Goal: Task Accomplishment & Management: Manage account settings

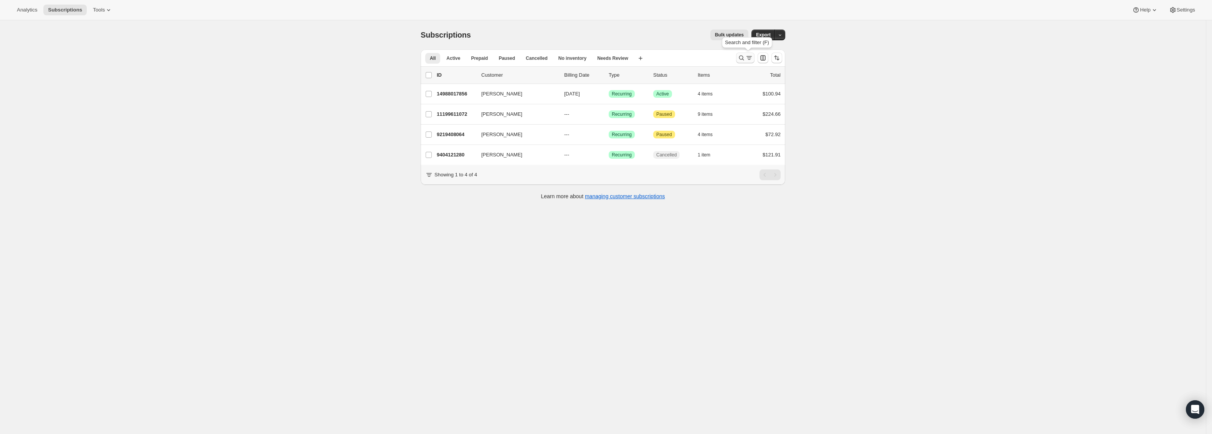
click at [742, 59] on icon "Search and filter results" at bounding box center [742, 58] width 8 height 8
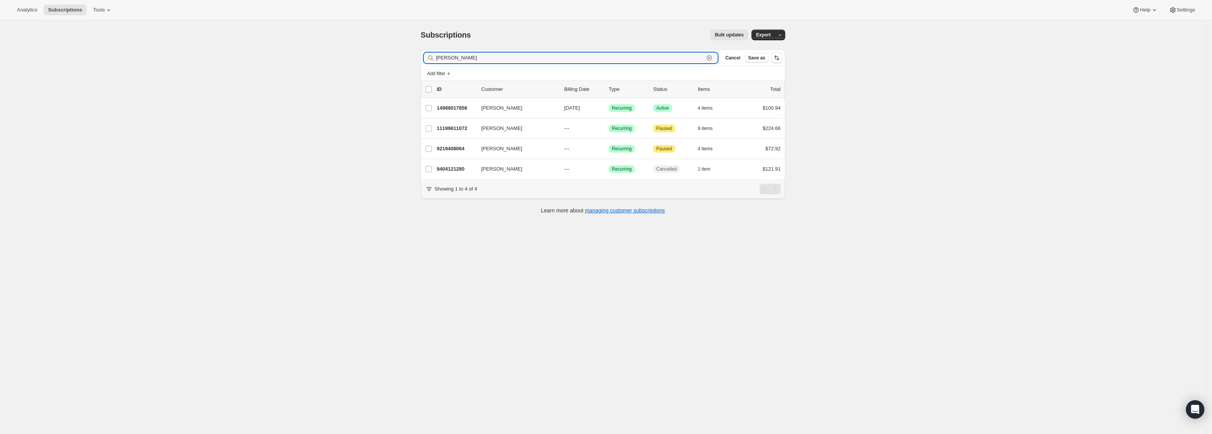
click at [711, 57] on icon "button" at bounding box center [709, 58] width 8 height 8
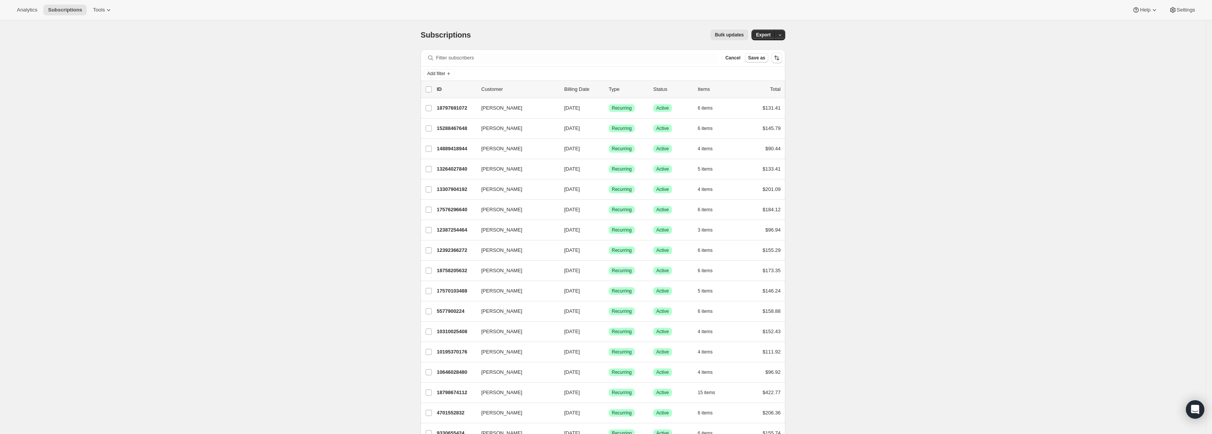
drag, startPoint x: 897, startPoint y: 132, endPoint x: 892, endPoint y: 135, distance: 6.3
click at [584, 58] on input "Filter subscribers" at bounding box center [577, 58] width 282 height 11
click at [442, 76] on span "Add filter" at bounding box center [436, 74] width 18 height 6
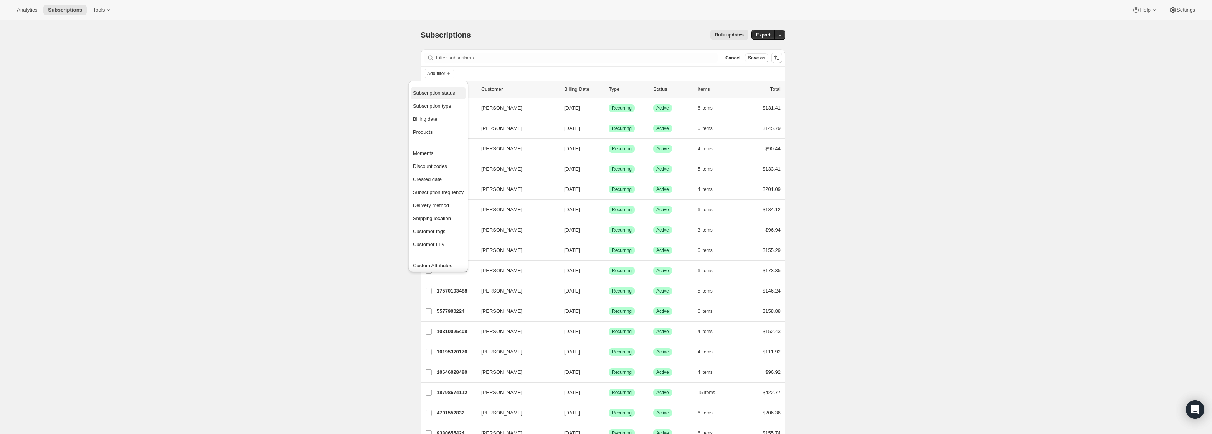
click at [455, 91] on span "Subscription status" at bounding box center [434, 93] width 42 height 6
click at [460, 167] on span "Needs Review" at bounding box center [457, 166] width 32 height 6
click at [438, 167] on input "Needs Review" at bounding box center [435, 166] width 6 height 6
checkbox input "true"
click at [463, 157] on span "No inventory" at bounding box center [455, 155] width 28 height 6
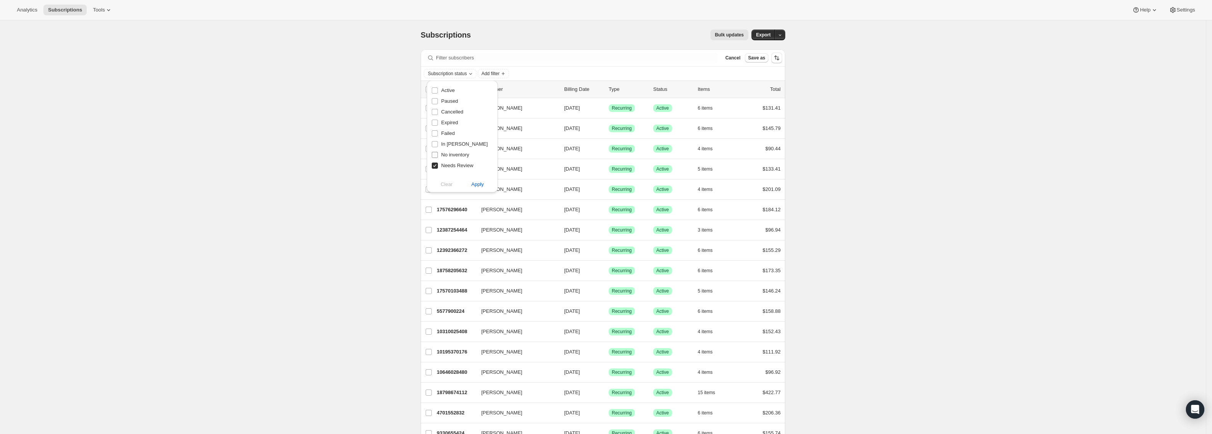
click at [438, 157] on input "No inventory" at bounding box center [435, 155] width 6 height 6
checkbox input "true"
click at [450, 132] on span "Failed" at bounding box center [447, 133] width 13 height 6
click at [438, 132] on input "Failed" at bounding box center [435, 133] width 6 height 6
checkbox input "true"
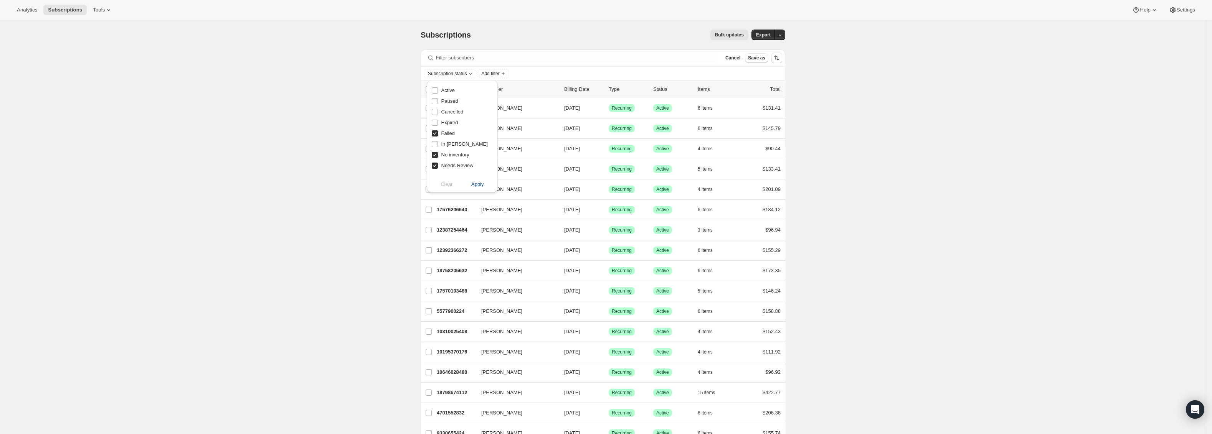
click at [476, 187] on span "Apply" at bounding box center [477, 185] width 13 height 8
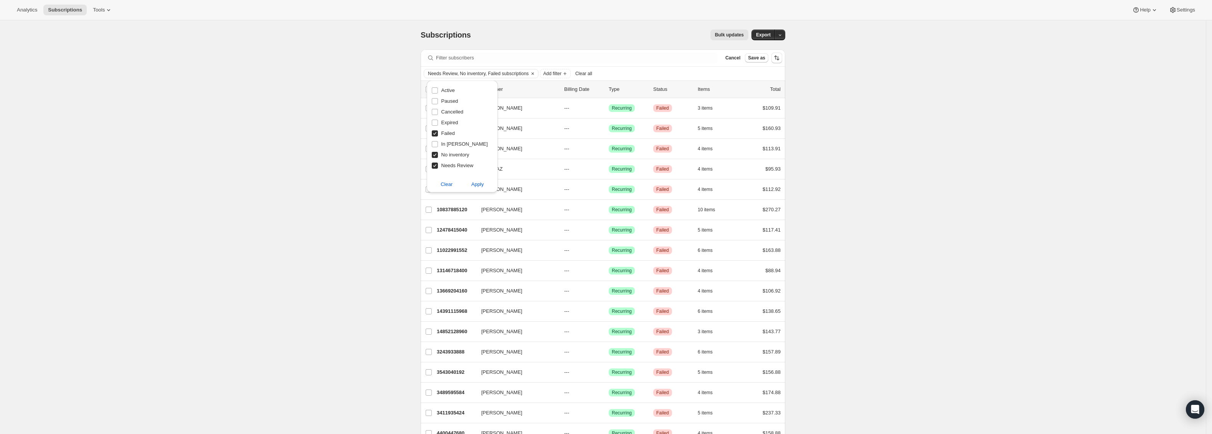
click at [891, 166] on div "Subscriptions. This page is ready Subscriptions Bulk updates More actions Bulk …" at bounding box center [603, 365] width 1206 height 690
click at [537, 74] on button "Clear" at bounding box center [533, 73] width 8 height 8
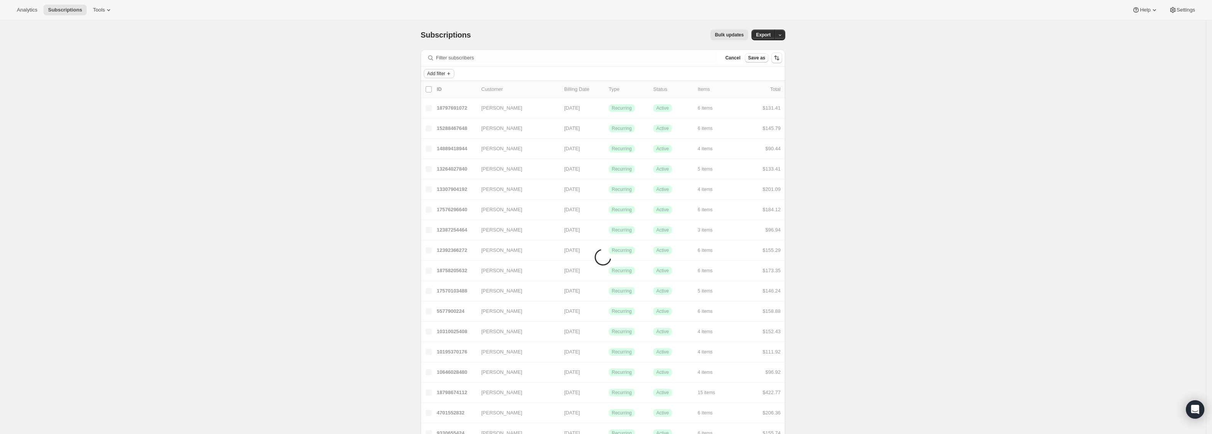
click at [445, 76] on span "Add filter" at bounding box center [436, 74] width 18 height 6
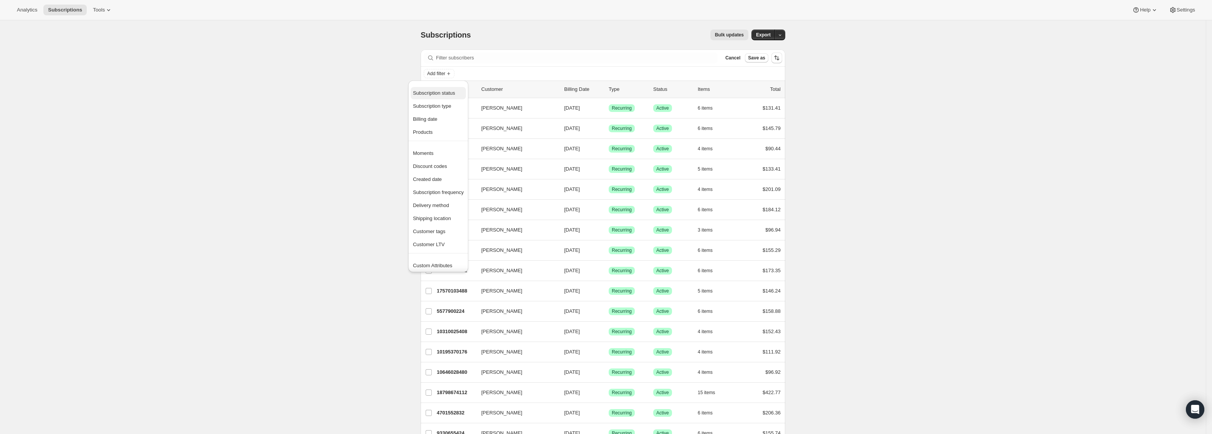
click at [447, 94] on span "Subscription status" at bounding box center [434, 93] width 42 height 6
click at [461, 144] on span "In [PERSON_NAME]" at bounding box center [464, 144] width 46 height 6
click at [438, 144] on input "In [PERSON_NAME]" at bounding box center [435, 144] width 6 height 6
checkbox input "true"
click at [468, 166] on span "Needs Review" at bounding box center [457, 166] width 32 height 6
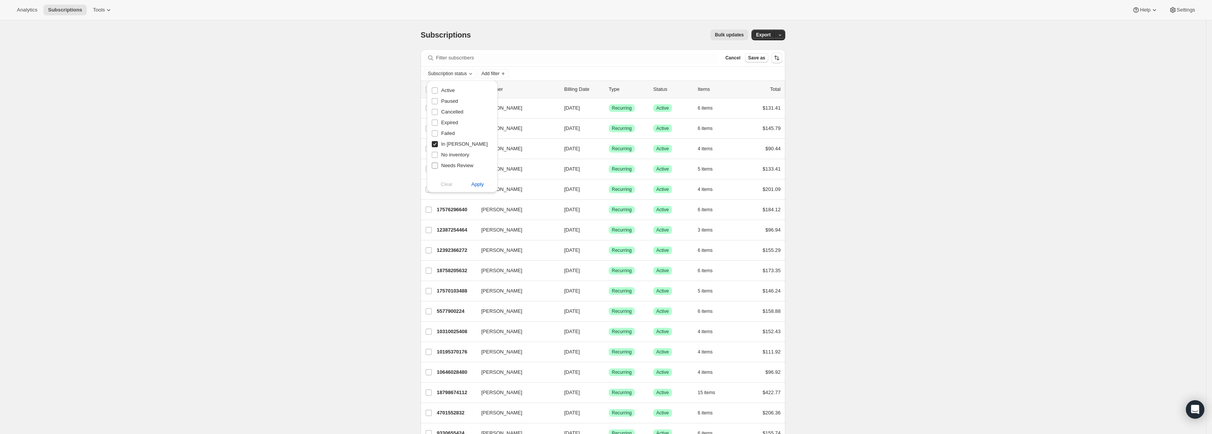
click at [438, 166] on input "Needs Review" at bounding box center [435, 166] width 6 height 6
checkbox input "true"
click at [465, 158] on span "No inventory" at bounding box center [455, 155] width 28 height 8
click at [438, 158] on input "No inventory" at bounding box center [435, 155] width 6 height 6
checkbox input "true"
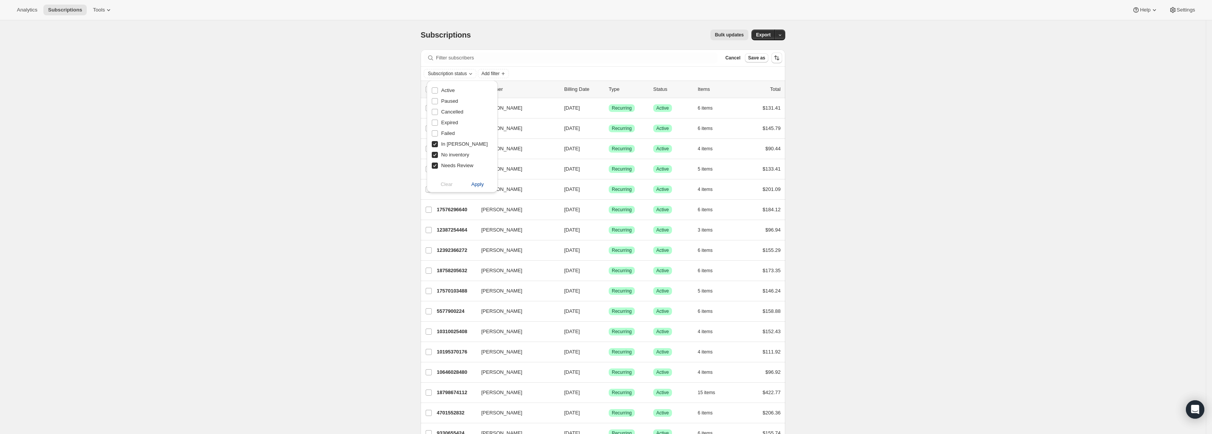
click at [475, 183] on span "Apply" at bounding box center [477, 185] width 13 height 8
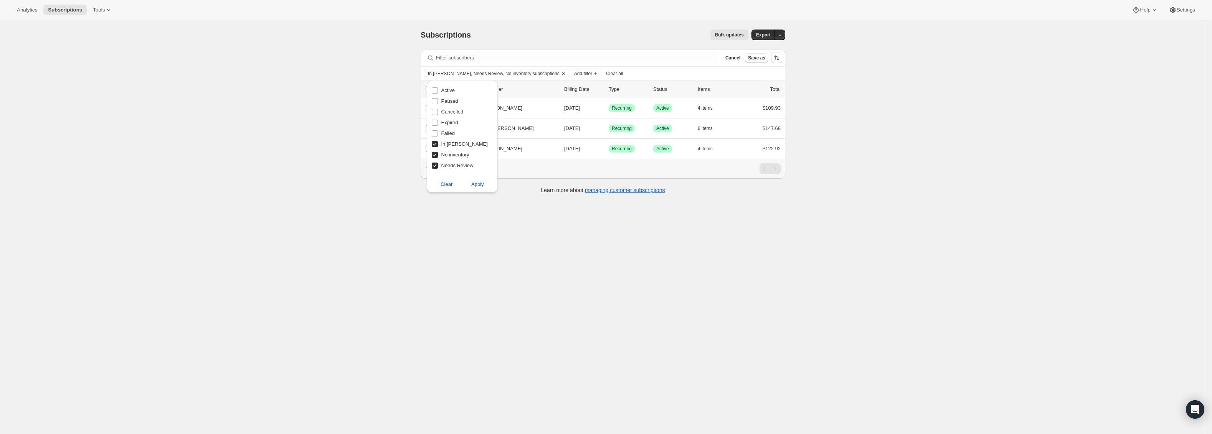
click at [951, 199] on div "Subscriptions. This page is ready Subscriptions Bulk updates More actions Bulk …" at bounding box center [603, 237] width 1206 height 434
click at [490, 158] on div "[PERSON_NAME] 16917332160 [PERSON_NAME] [DATE] Success Recurring Success Active…" at bounding box center [603, 149] width 365 height 20
click at [492, 99] on div "[PERSON_NAME] 18128437440 [PERSON_NAME] [DATE] Success Recurring Success Active…" at bounding box center [603, 108] width 365 height 20
click at [492, 104] on div "18128437440 [PERSON_NAME] [DATE] Success Recurring Success Active 4 items $109.…" at bounding box center [609, 108] width 344 height 11
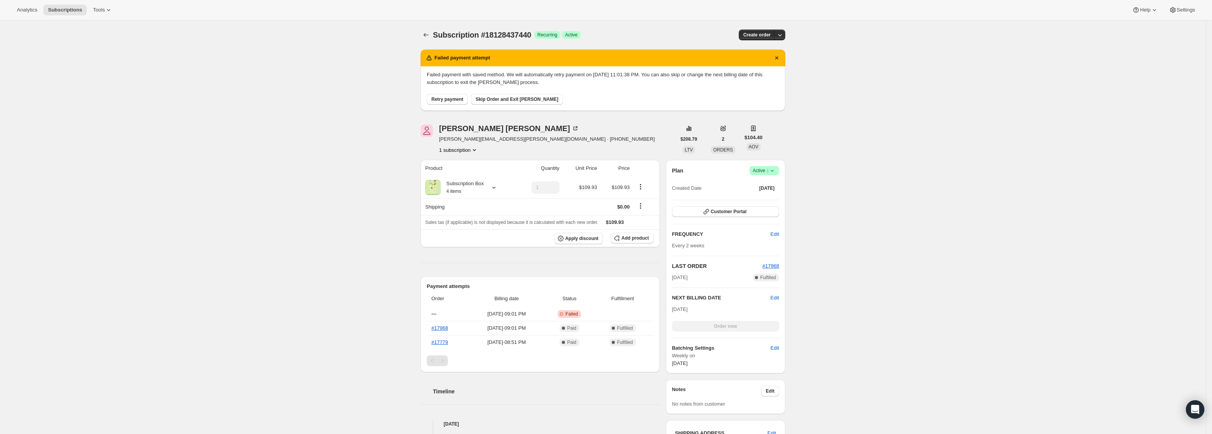
click at [913, 314] on div "Subscription #18128437440. This page is ready Subscription #18128437440 Success…" at bounding box center [603, 391] width 1206 height 743
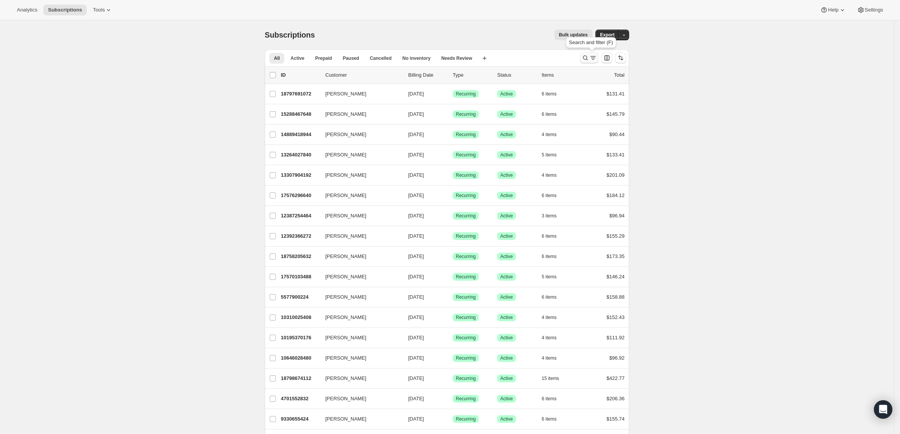
click at [593, 59] on icon "Search and filter results" at bounding box center [593, 58] width 8 height 8
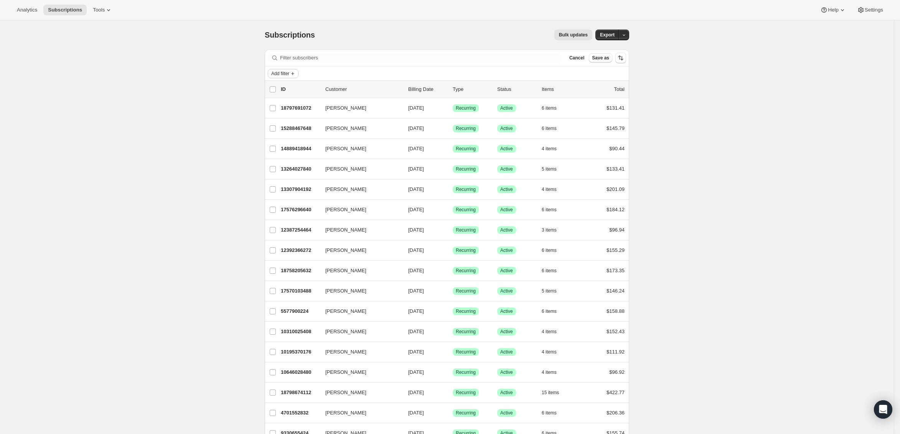
click at [289, 74] on span "Add filter" at bounding box center [280, 74] width 18 height 6
click at [278, 125] on button "Billing date" at bounding box center [282, 119] width 55 height 12
click at [297, 104] on span "Next 7 days" at bounding box center [299, 101] width 26 height 6
click at [276, 99] on input "Next 7 days" at bounding box center [276, 98] width 0 height 0
radio input "true"
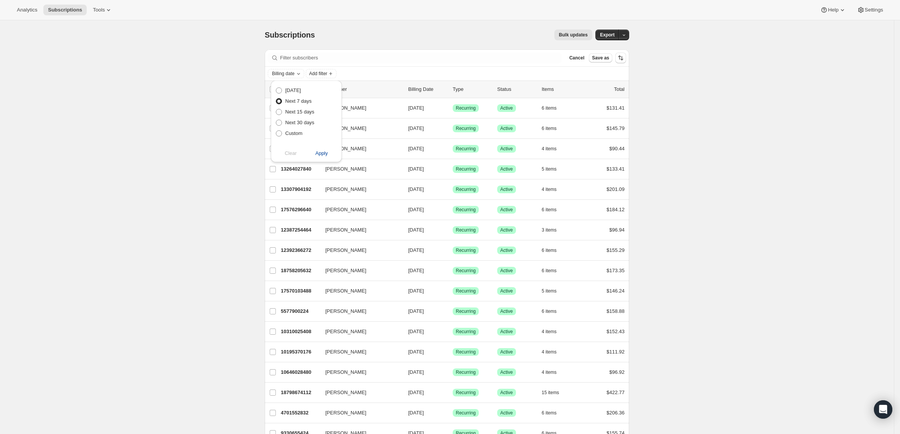
click at [330, 156] on button "Apply" at bounding box center [322, 153] width 40 height 12
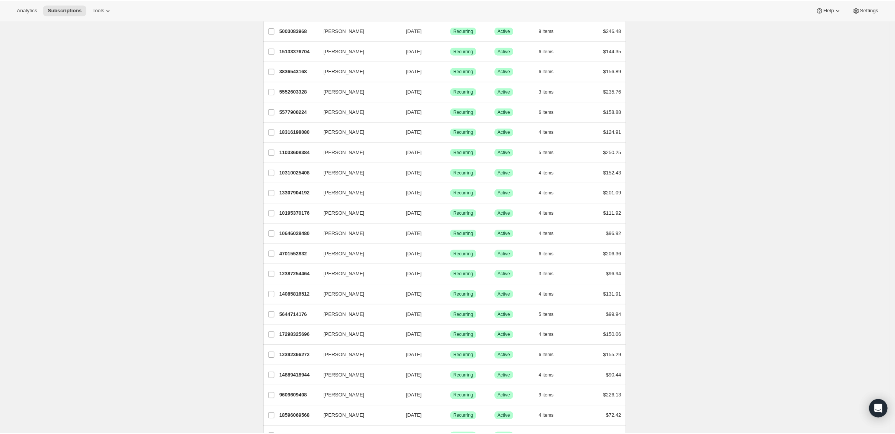
scroll to position [738, 0]
